Goal: Transaction & Acquisition: Purchase product/service

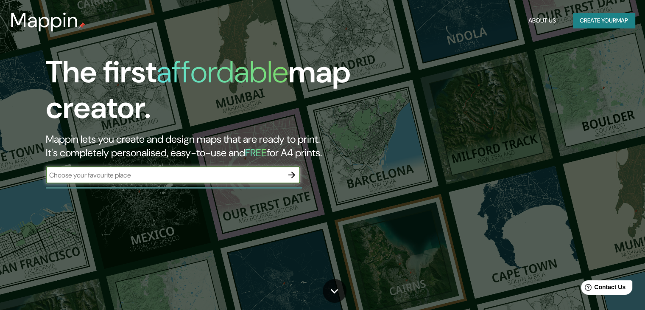
click at [169, 172] on input "text" at bounding box center [164, 175] width 237 height 10
type input "[PERSON_NAME][STREET_ADDRESS][PERSON_NAME]"
click at [290, 178] on icon "button" at bounding box center [292, 175] width 10 height 10
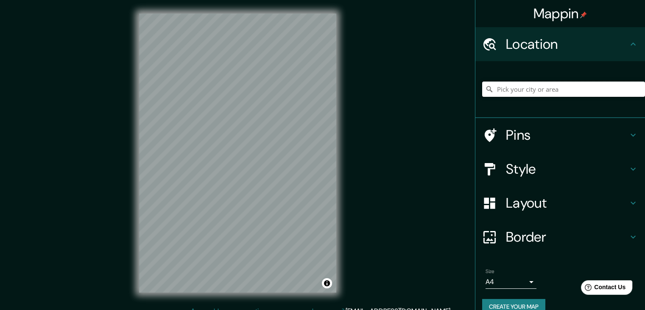
click at [546, 91] on input "Pick your city or area" at bounding box center [563, 88] width 163 height 15
paste input "Ca. [PERSON_NAME] 210"
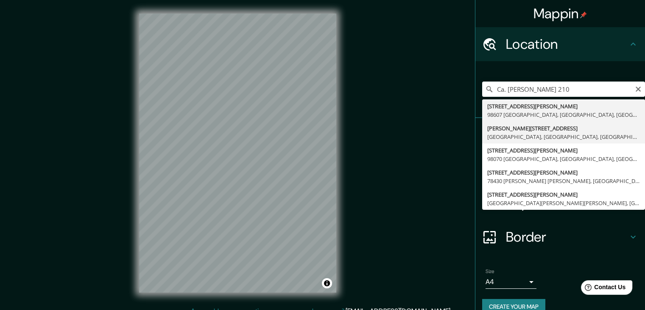
type input "[PERSON_NAME][STREET_ADDRESS]"
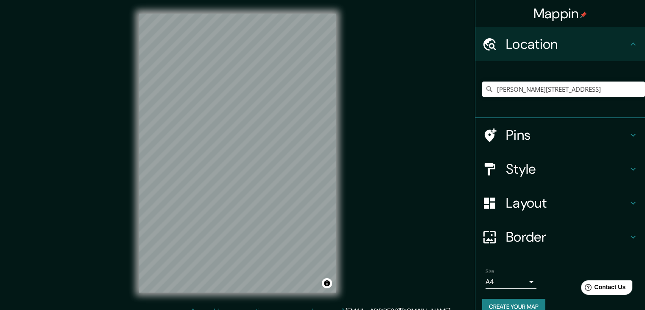
click at [537, 134] on h4 "Pins" at bounding box center [567, 134] width 122 height 17
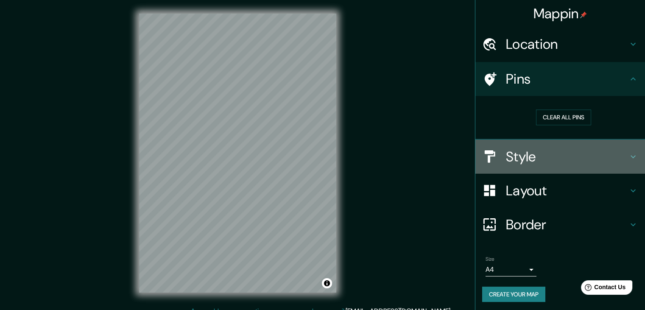
click at [517, 154] on h4 "Style" at bounding box center [567, 156] width 122 height 17
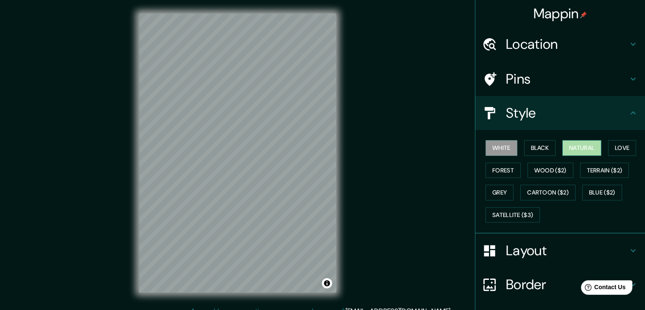
click at [576, 151] on button "Natural" at bounding box center [581, 148] width 39 height 16
click at [500, 168] on button "Forest" at bounding box center [503, 170] width 35 height 16
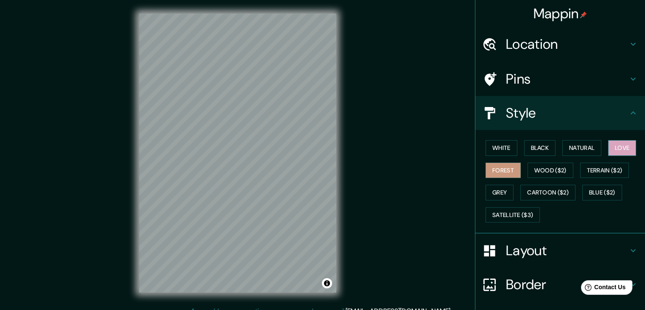
click at [620, 148] on button "Love" at bounding box center [622, 148] width 28 height 16
click at [499, 184] on button "Grey" at bounding box center [500, 192] width 28 height 16
click at [495, 168] on button "Forest" at bounding box center [503, 170] width 35 height 16
click at [580, 242] on h4 "Layout" at bounding box center [567, 250] width 122 height 17
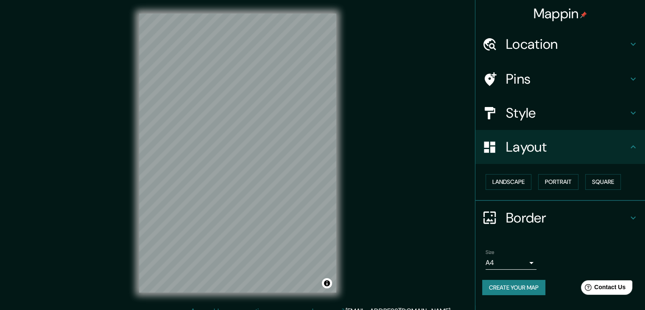
drag, startPoint x: 538, startPoint y: 45, endPoint x: 531, endPoint y: 71, distance: 26.9
click at [531, 71] on ul "Location [PERSON_NAME][STREET_ADDRESS] Pins Style Layout Landscape Portrait Squ…" at bounding box center [560, 166] width 170 height 278
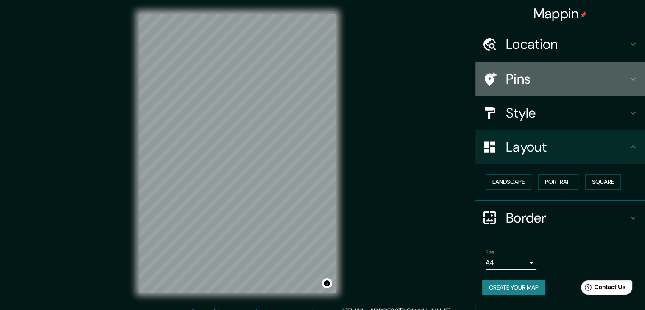
click at [528, 79] on h4 "Pins" at bounding box center [567, 78] width 122 height 17
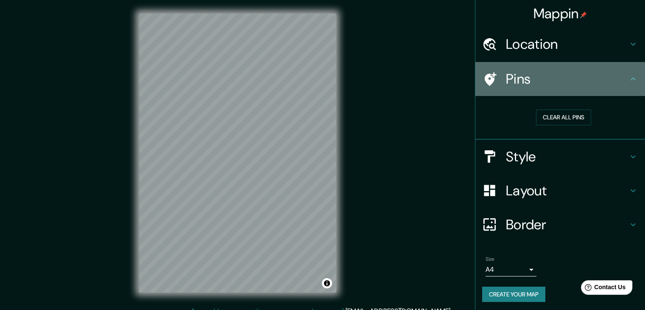
click at [628, 82] on icon at bounding box center [633, 79] width 10 height 10
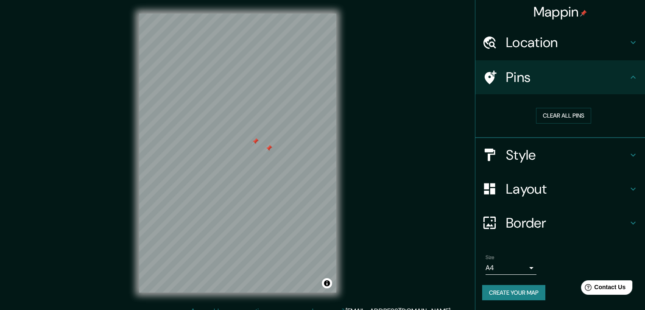
click at [631, 41] on icon at bounding box center [633, 42] width 10 height 10
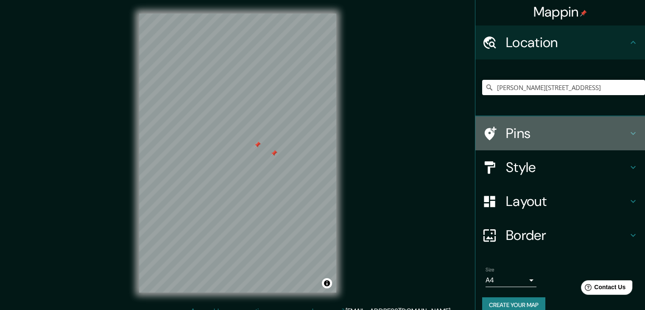
click at [531, 126] on h4 "Pins" at bounding box center [567, 133] width 122 height 17
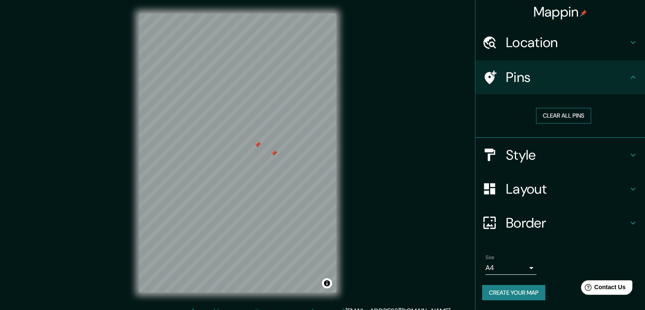
click at [556, 119] on button "Clear all pins" at bounding box center [563, 116] width 55 height 16
click at [514, 39] on h4 "Location" at bounding box center [567, 42] width 122 height 17
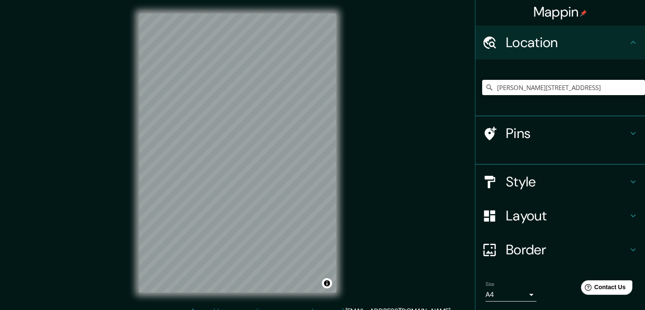
click at [631, 42] on icon at bounding box center [633, 42] width 5 height 3
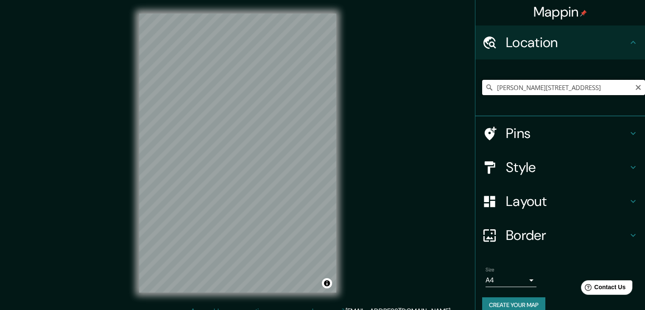
click at [619, 87] on input "[PERSON_NAME][STREET_ADDRESS]" at bounding box center [563, 87] width 163 height 15
click at [627, 89] on input "[PERSON_NAME][STREET_ADDRESS]" at bounding box center [563, 87] width 163 height 15
click at [636, 88] on icon "Clear" at bounding box center [638, 87] width 5 height 5
click at [612, 87] on input "Pick your city or area" at bounding box center [563, 87] width 163 height 15
paste input "Ca. [PERSON_NAME] 210"
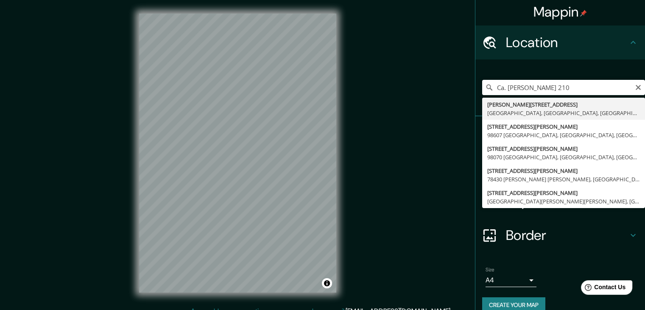
type input "[PERSON_NAME][STREET_ADDRESS]"
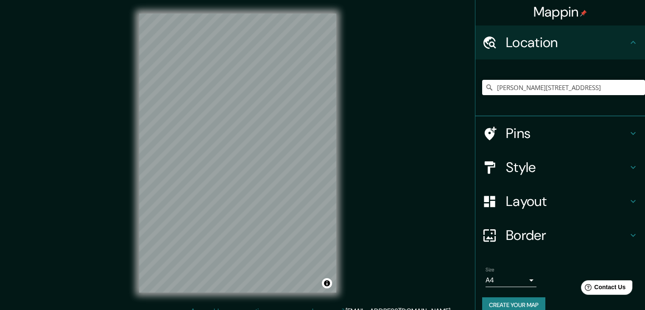
drag, startPoint x: 493, startPoint y: 138, endPoint x: 437, endPoint y: 143, distance: 56.7
click at [493, 138] on div at bounding box center [494, 133] width 24 height 15
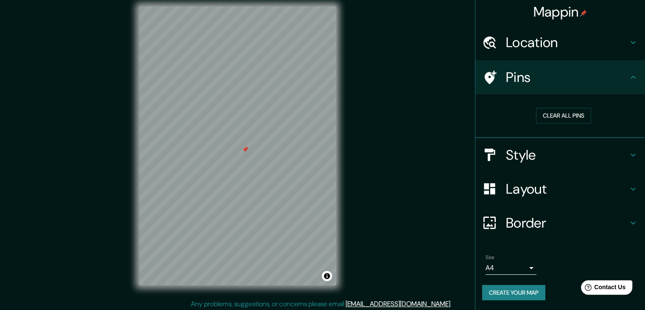
scroll to position [10, 0]
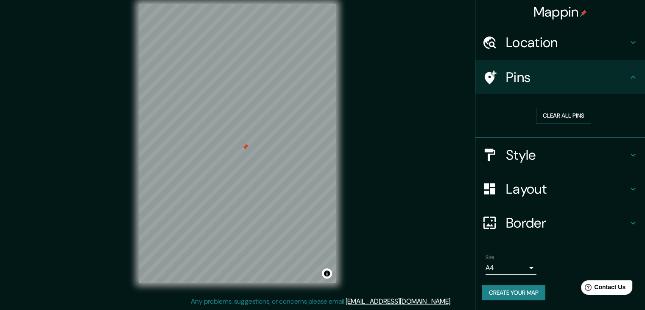
click at [628, 219] on icon at bounding box center [633, 223] width 10 height 10
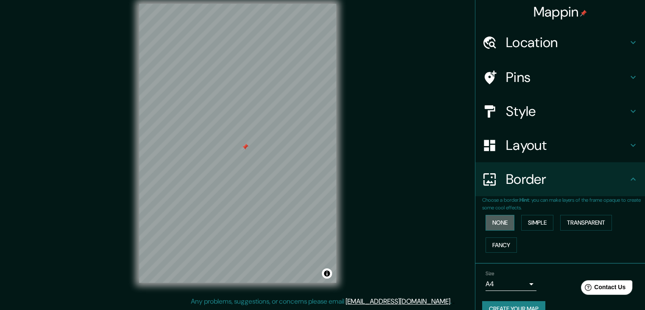
click at [495, 221] on button "None" at bounding box center [500, 223] width 29 height 16
click at [524, 221] on button "Simple" at bounding box center [537, 223] width 32 height 16
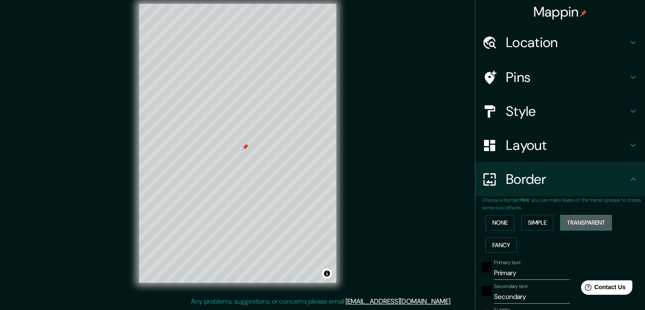
click at [570, 221] on button "Transparent" at bounding box center [586, 223] width 52 height 16
click at [535, 223] on button "Simple" at bounding box center [537, 223] width 32 height 16
click at [486, 224] on button "None" at bounding box center [500, 223] width 29 height 16
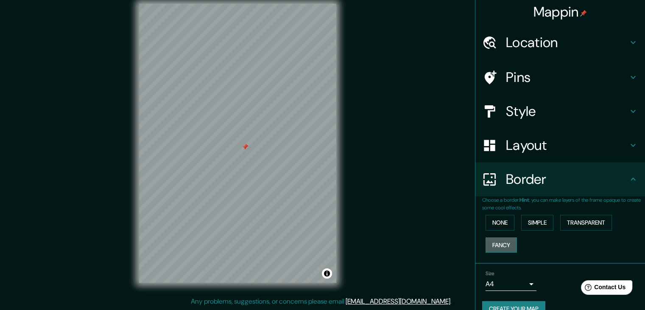
click at [486, 243] on button "Fancy" at bounding box center [501, 245] width 31 height 16
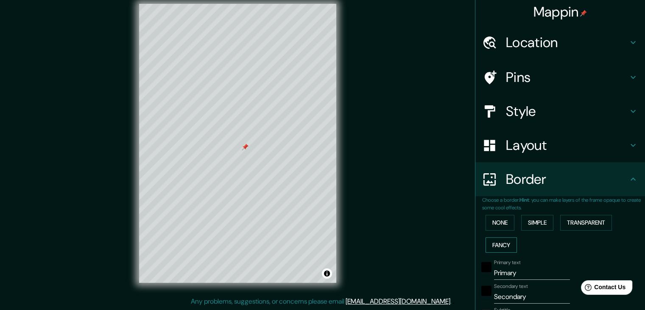
click at [486, 243] on button "Fancy" at bounding box center [501, 245] width 31 height 16
click at [493, 222] on button "None" at bounding box center [500, 223] width 29 height 16
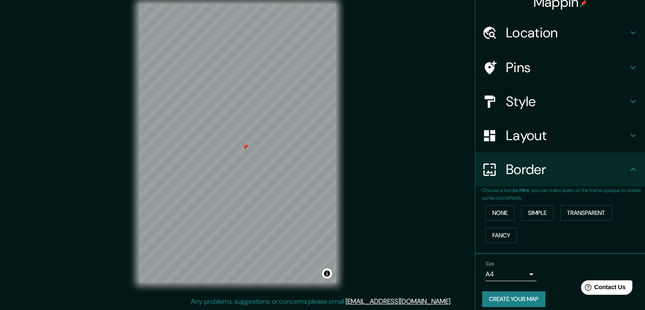
scroll to position [18, 0]
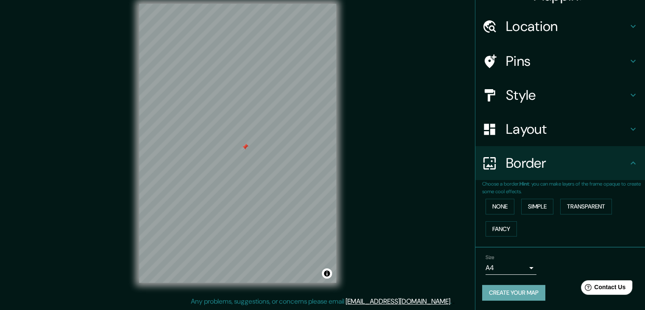
click at [505, 292] on button "Create your map" at bounding box center [513, 293] width 63 height 16
click at [519, 292] on button "Create your map" at bounding box center [513, 293] width 63 height 16
drag, startPoint x: 276, startPoint y: 88, endPoint x: 280, endPoint y: 84, distance: 5.7
click at [280, 84] on div at bounding box center [280, 82] width 7 height 7
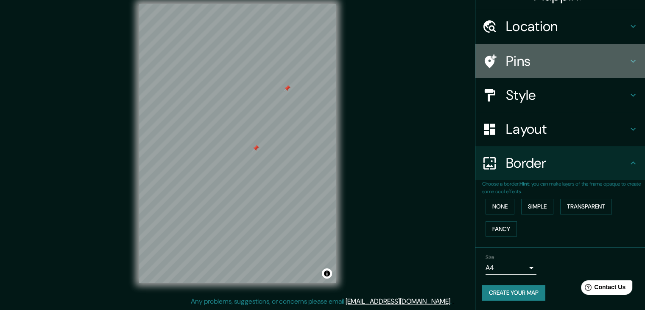
click at [519, 60] on h4 "Pins" at bounding box center [567, 61] width 122 height 17
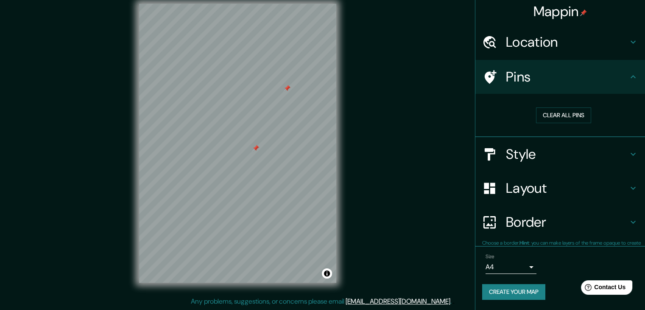
scroll to position [2, 0]
click at [560, 97] on div "Clear all pins" at bounding box center [560, 115] width 170 height 43
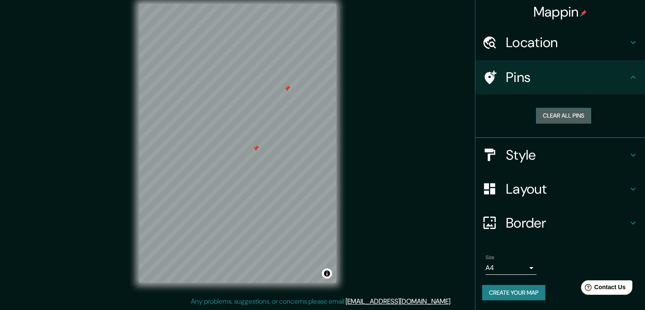
click at [560, 118] on button "Clear all pins" at bounding box center [563, 116] width 55 height 16
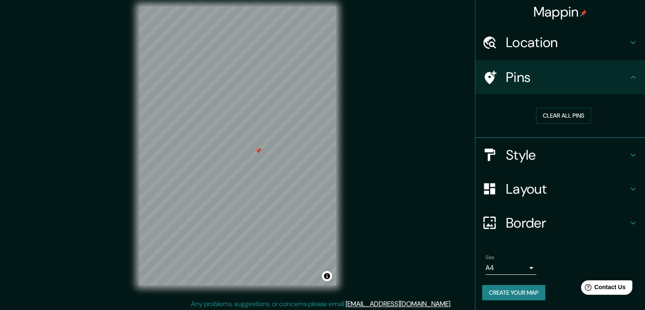
scroll to position [10, 0]
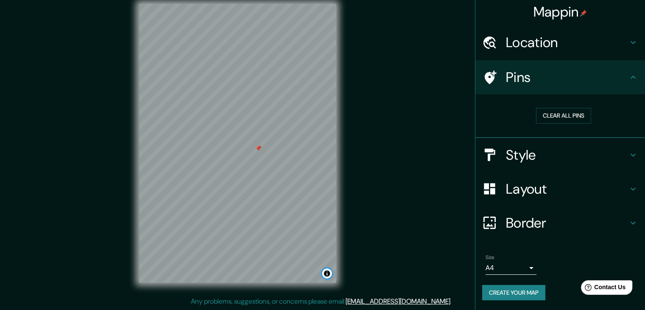
click at [326, 277] on button "Toggle attribution" at bounding box center [327, 273] width 10 height 10
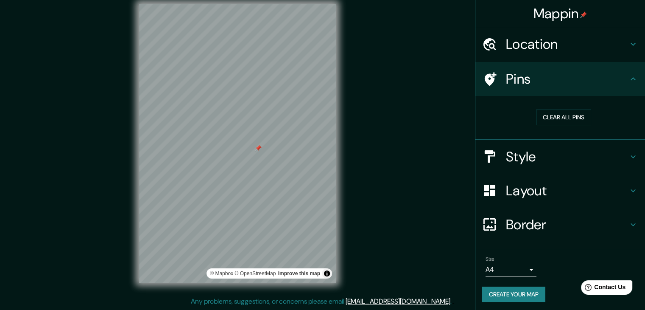
click at [631, 78] on icon at bounding box center [633, 78] width 5 height 3
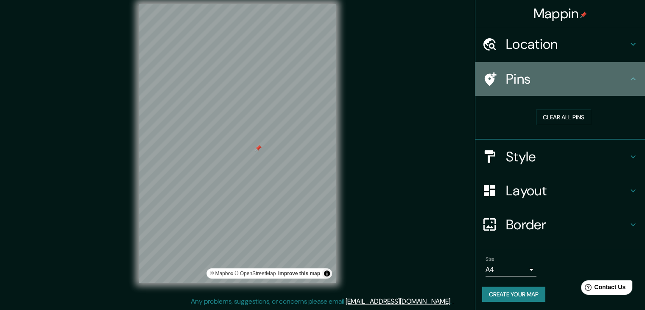
click at [628, 80] on icon at bounding box center [633, 79] width 10 height 10
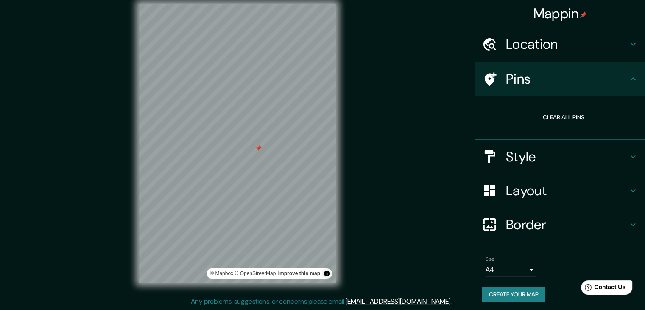
click at [629, 43] on icon at bounding box center [633, 44] width 10 height 10
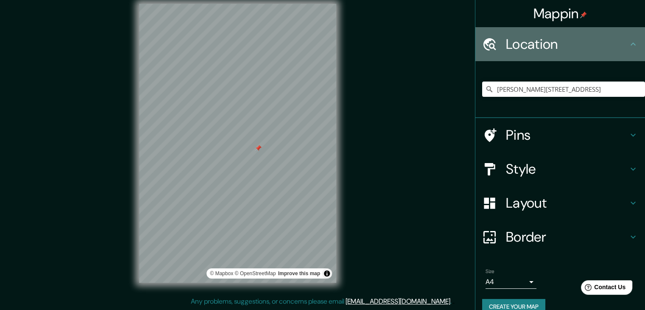
click at [628, 45] on icon at bounding box center [633, 44] width 10 height 10
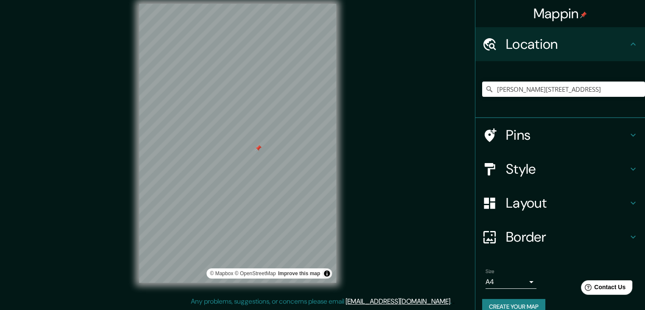
click at [628, 45] on icon at bounding box center [633, 44] width 10 height 10
click at [637, 159] on div "Style" at bounding box center [560, 169] width 170 height 34
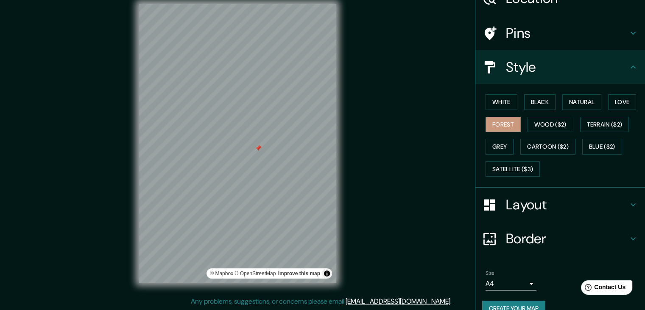
scroll to position [61, 0]
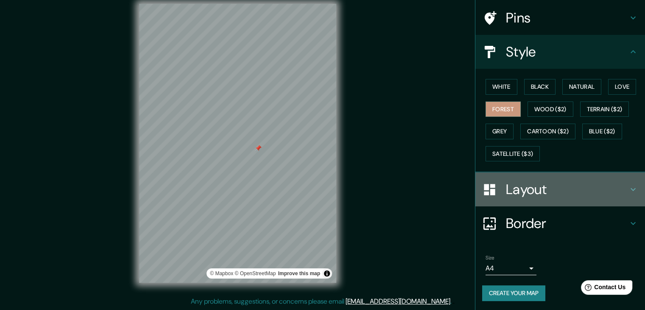
click at [564, 187] on h4 "Layout" at bounding box center [567, 189] width 122 height 17
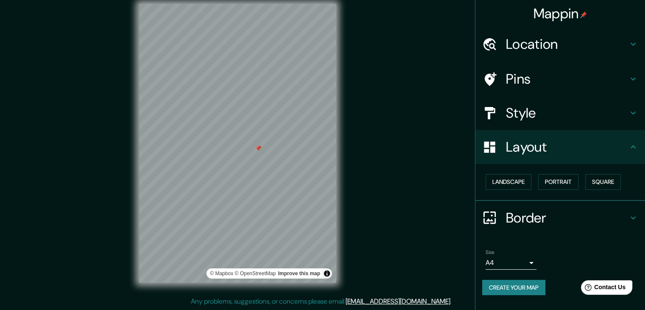
scroll to position [0, 0]
click at [517, 286] on button "Create your map" at bounding box center [513, 287] width 63 height 16
